Goal: Task Accomplishment & Management: Manage account settings

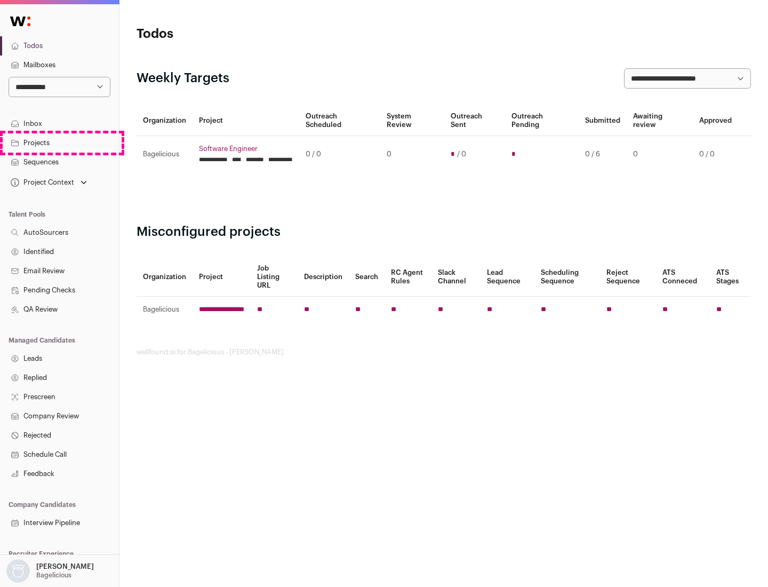
click at [59, 142] on link "Projects" at bounding box center [59, 142] width 119 height 19
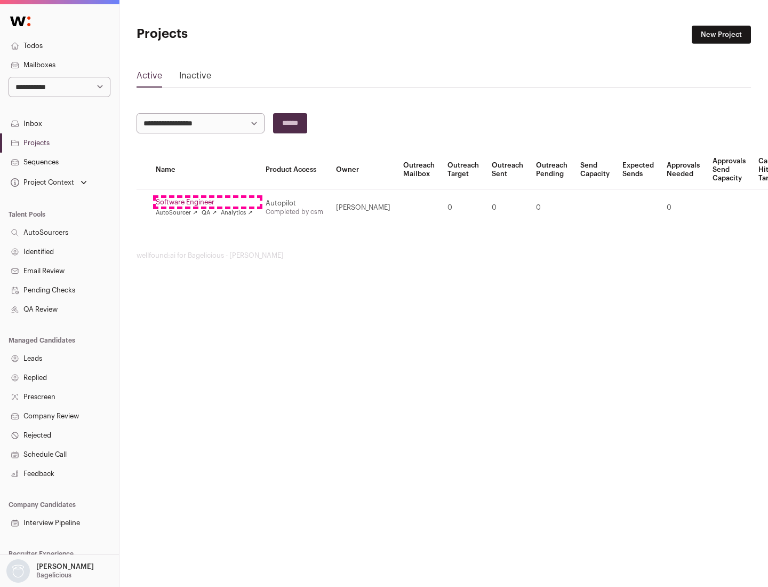
click at [208, 202] on link "Software Engineer" at bounding box center [204, 202] width 97 height 9
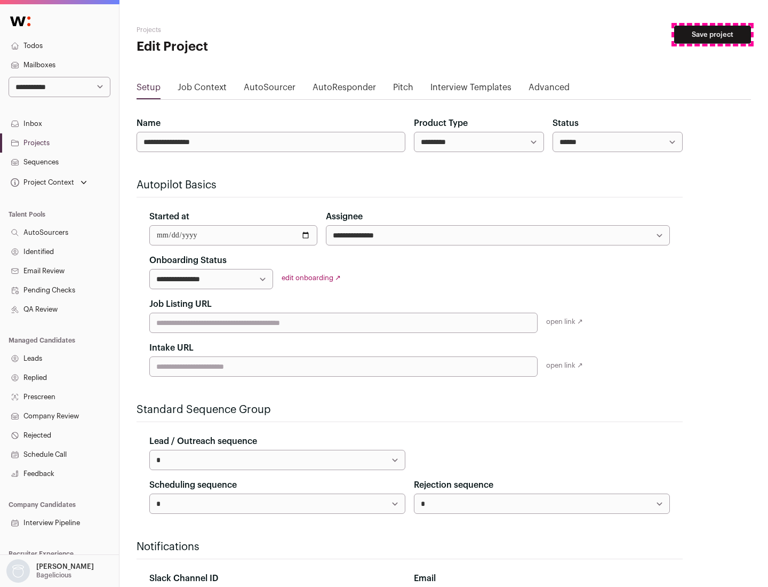
click at [713, 35] on button "Save project" at bounding box center [712, 35] width 77 height 18
